Goal: Use online tool/utility: Utilize a website feature to perform a specific function

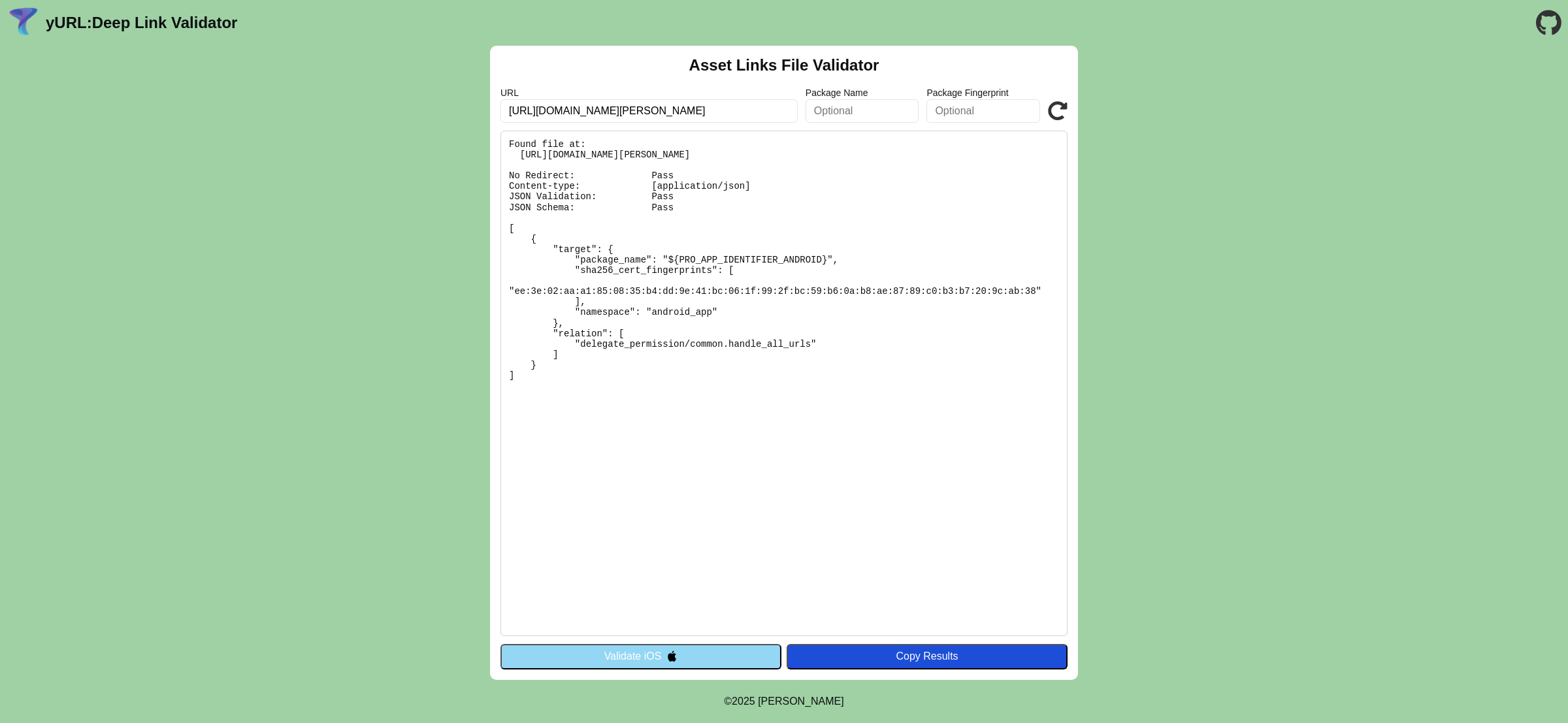
click at [578, 113] on input "https://l.lula.life/GipILRXP" at bounding box center [649, 111] width 298 height 24
type input "[URL][PERSON_NAME]"
click at [1053, 107] on icon at bounding box center [1058, 111] width 20 height 20
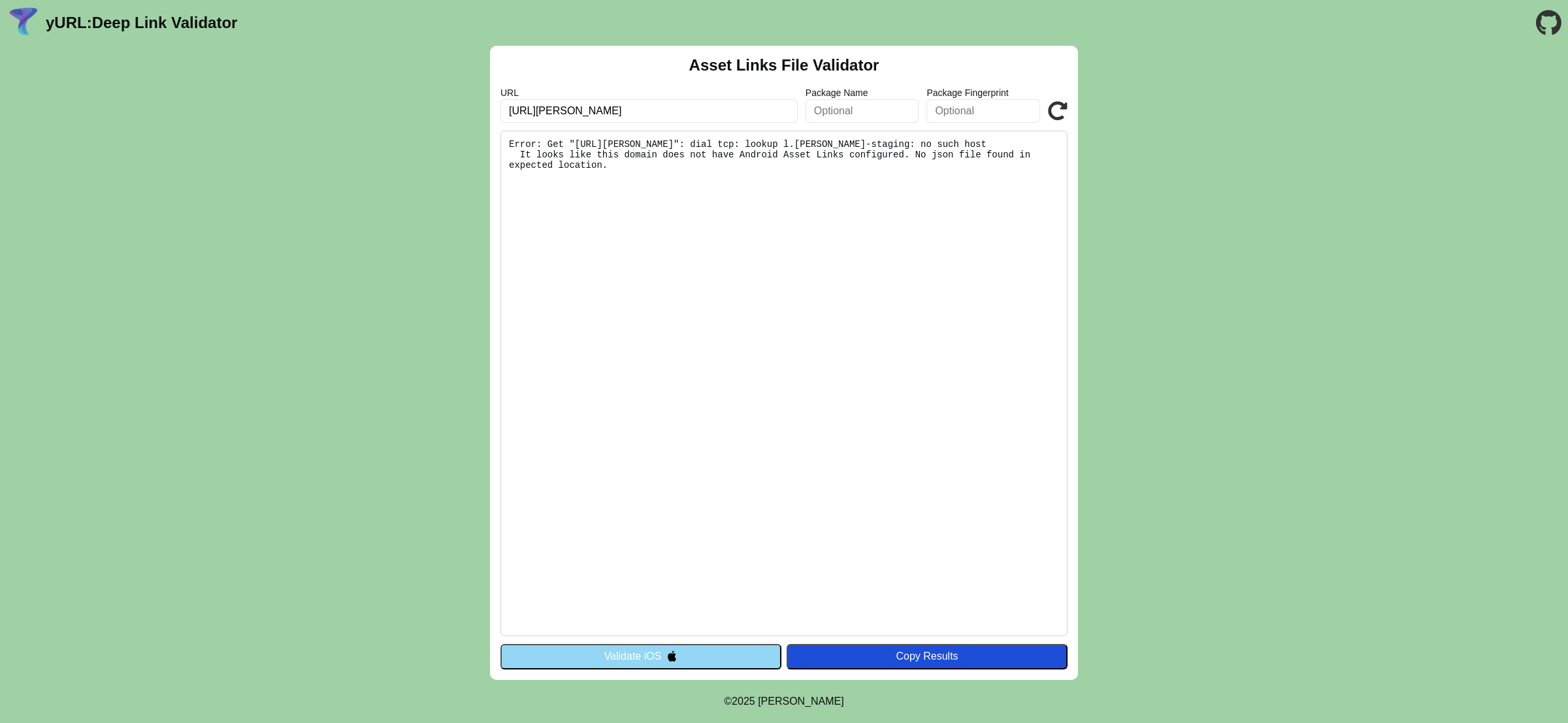
click at [656, 106] on input "[URL][PERSON_NAME]" at bounding box center [649, 111] width 298 height 24
paste input ".com/o8oSMtN3"
type input "[URL][DOMAIN_NAME][PERSON_NAME]"
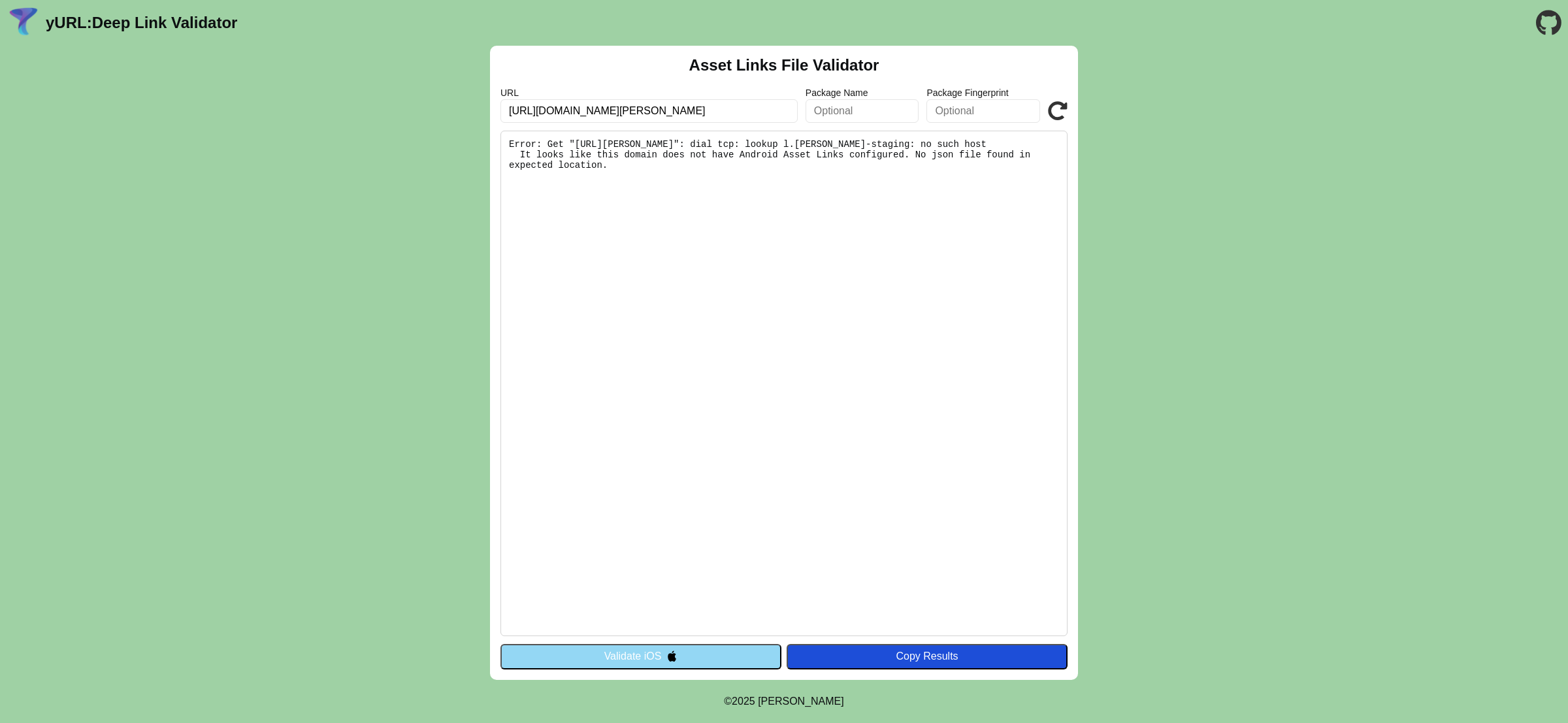
click at [1055, 113] on icon at bounding box center [1058, 111] width 20 height 20
